Goal: Find specific page/section: Find specific page/section

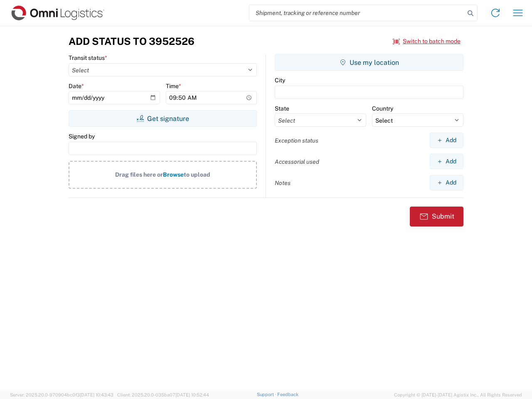
click at [357, 13] on input "search" at bounding box center [356, 13] width 215 height 16
click at [470, 13] on icon at bounding box center [470, 13] width 12 height 12
click at [495, 13] on icon at bounding box center [494, 12] width 13 height 13
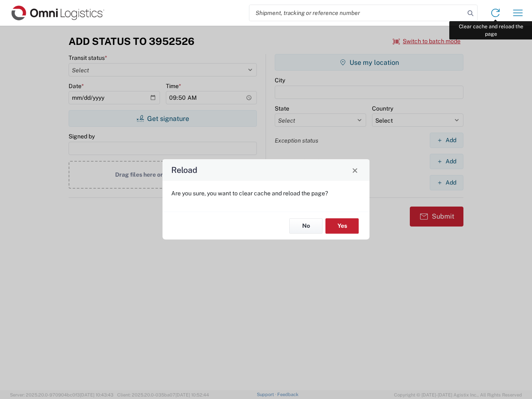
click at [517, 13] on div "Reload Are you sure, you want to clear cache and reload the page? No Yes" at bounding box center [266, 199] width 532 height 399
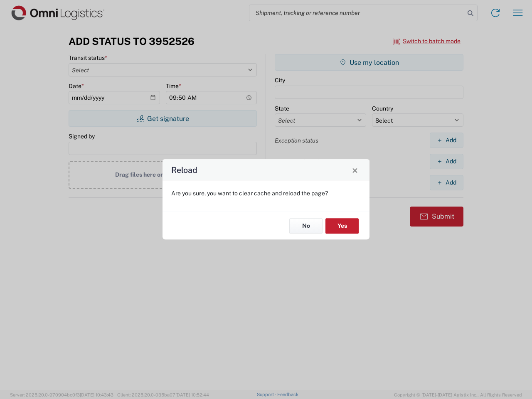
click at [427, 41] on div "Reload Are you sure, you want to clear cache and reload the page? No Yes" at bounding box center [266, 199] width 532 height 399
click at [162, 118] on div "Reload Are you sure, you want to clear cache and reload the page? No Yes" at bounding box center [266, 199] width 532 height 399
click at [369, 62] on div "Reload Are you sure, you want to clear cache and reload the page? No Yes" at bounding box center [266, 199] width 532 height 399
click at [446, 140] on div "Reload Are you sure, you want to clear cache and reload the page? No Yes" at bounding box center [266, 199] width 532 height 399
click at [446, 161] on div "Reload Are you sure, you want to clear cache and reload the page? No Yes" at bounding box center [266, 199] width 532 height 399
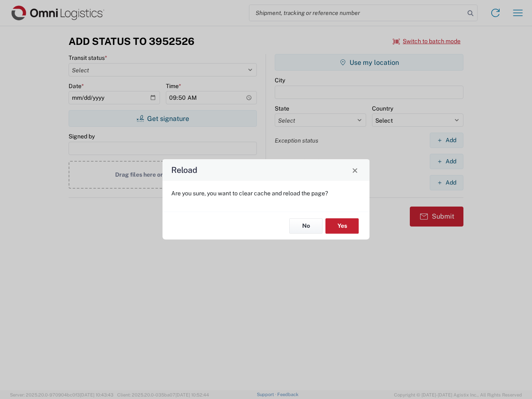
click at [446, 182] on div "Reload Are you sure, you want to clear cache and reload the page? No Yes" at bounding box center [266, 199] width 532 height 399
